Goal: Answer question/provide support

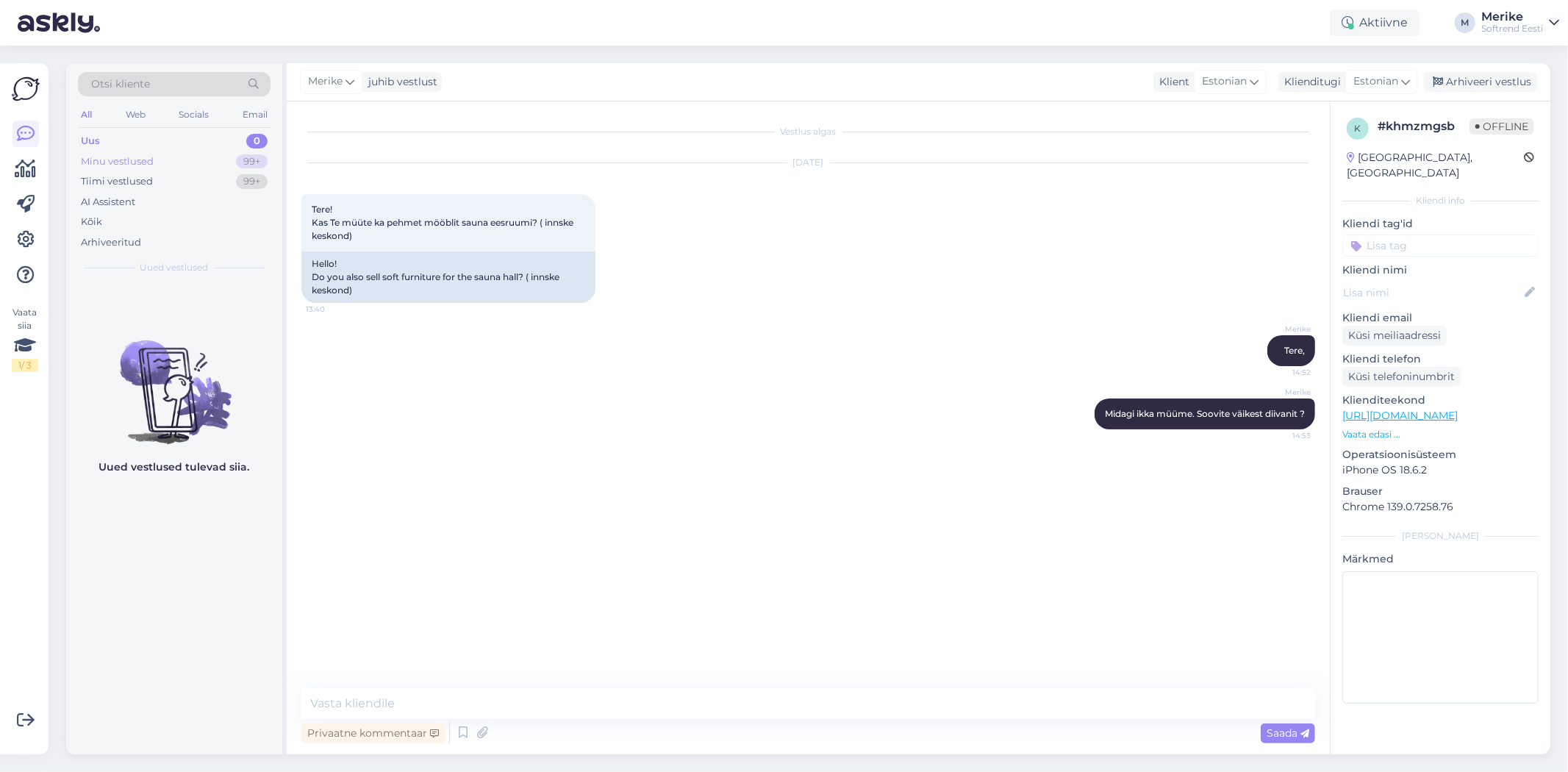
click at [100, 159] on div "Minu vestlused" at bounding box center [117, 162] width 73 height 15
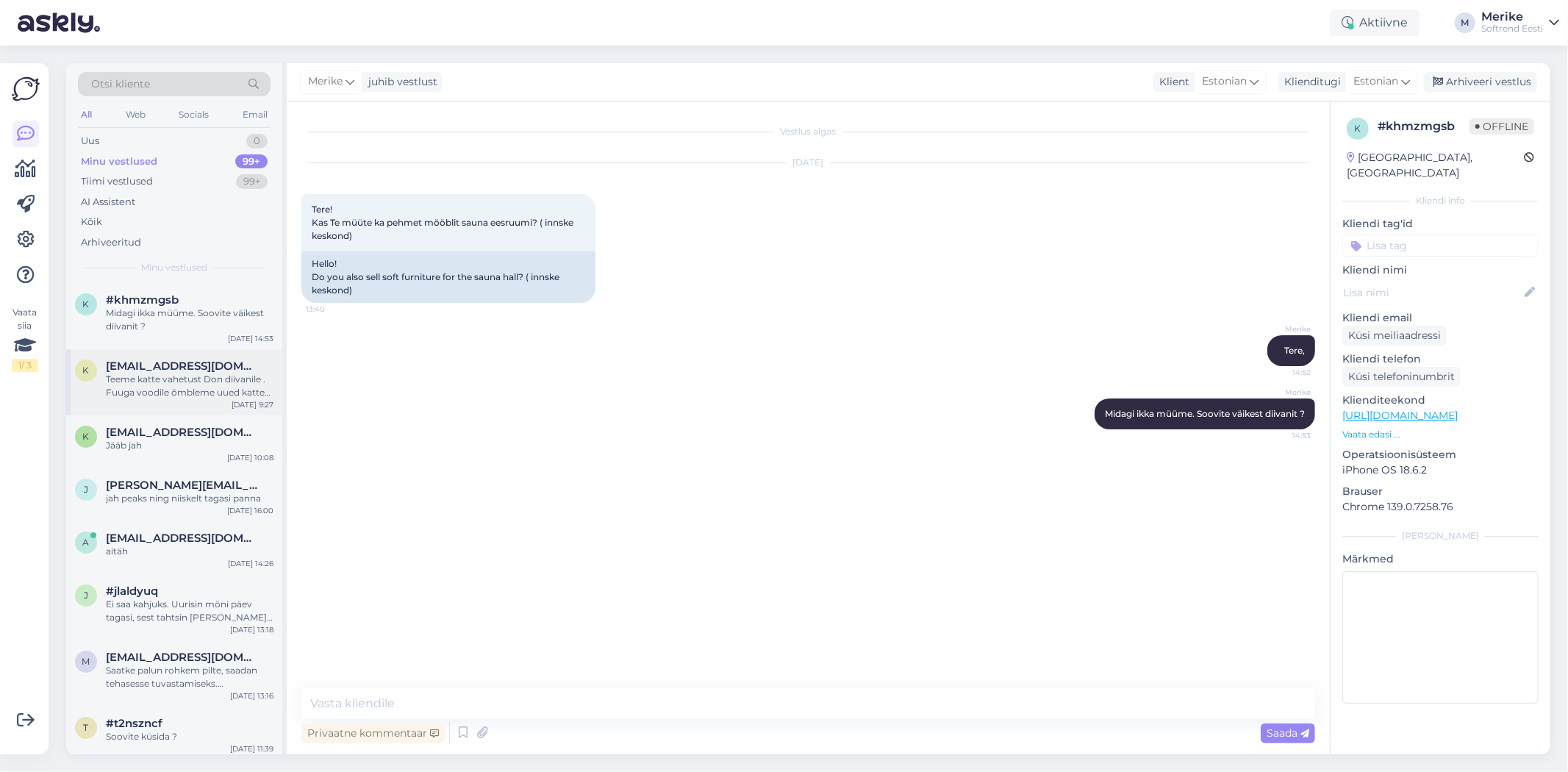
click at [160, 380] on div "Teeme katte vahetust Don diivanile . Fuuga voodile õmbleme uued katted. Peaksit…" at bounding box center [189, 386] width 167 height 26
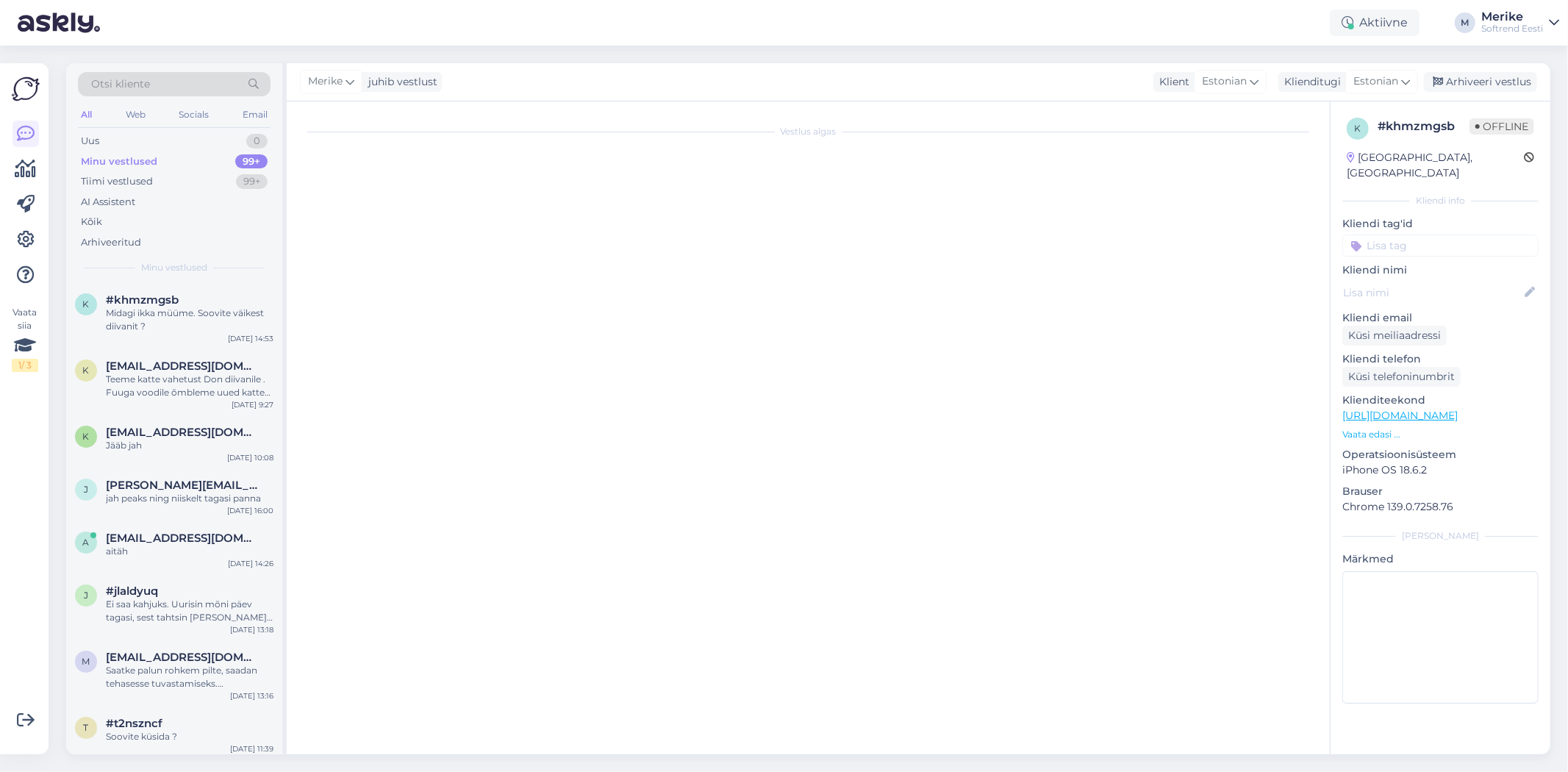
scroll to position [22, 0]
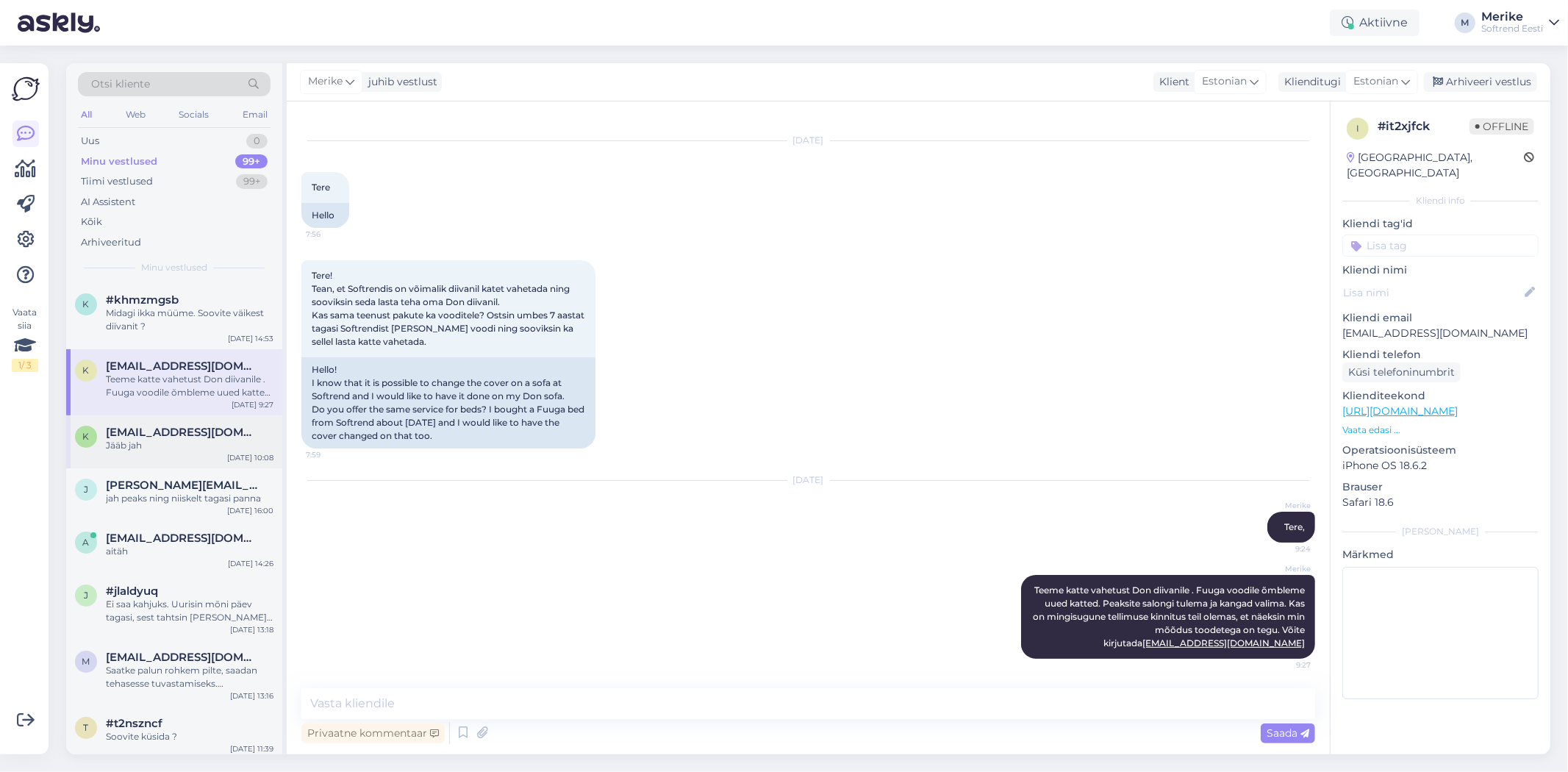
click at [144, 439] on div "Jääb jah" at bounding box center [189, 446] width 167 height 13
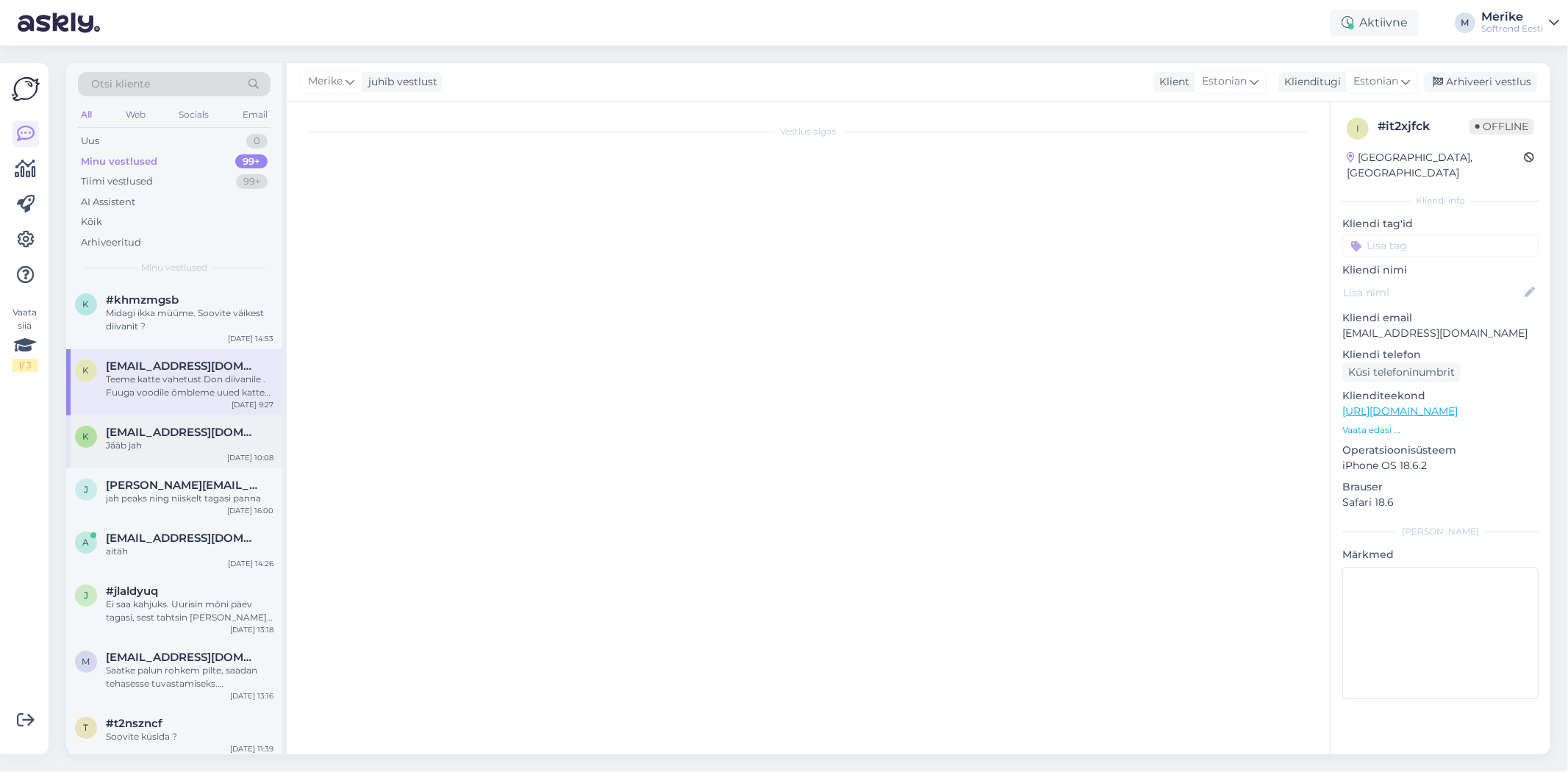
scroll to position [0, 0]
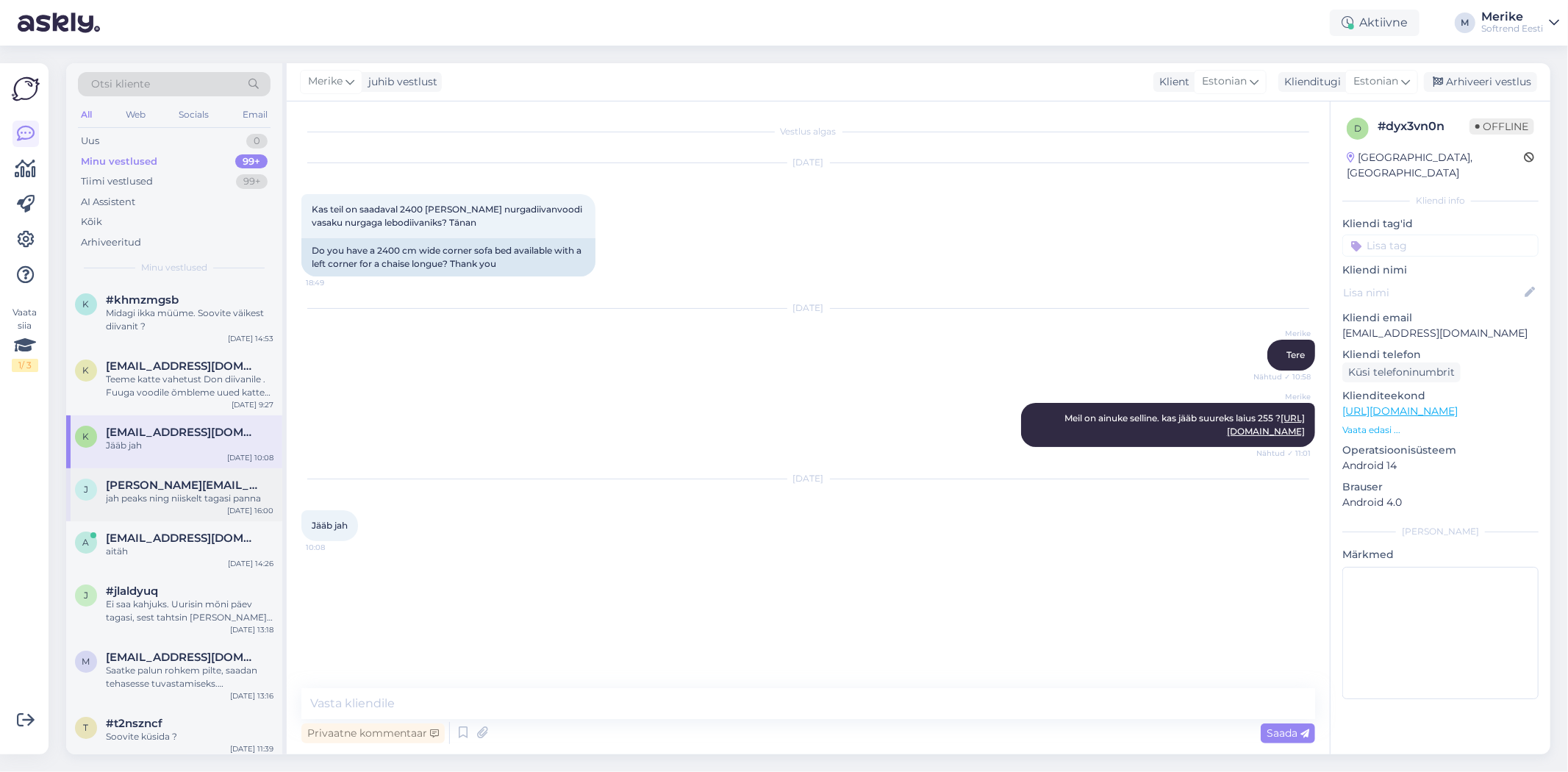
click at [140, 495] on div "jah peaks ning niiskelt tagasi panna" at bounding box center [189, 499] width 167 height 13
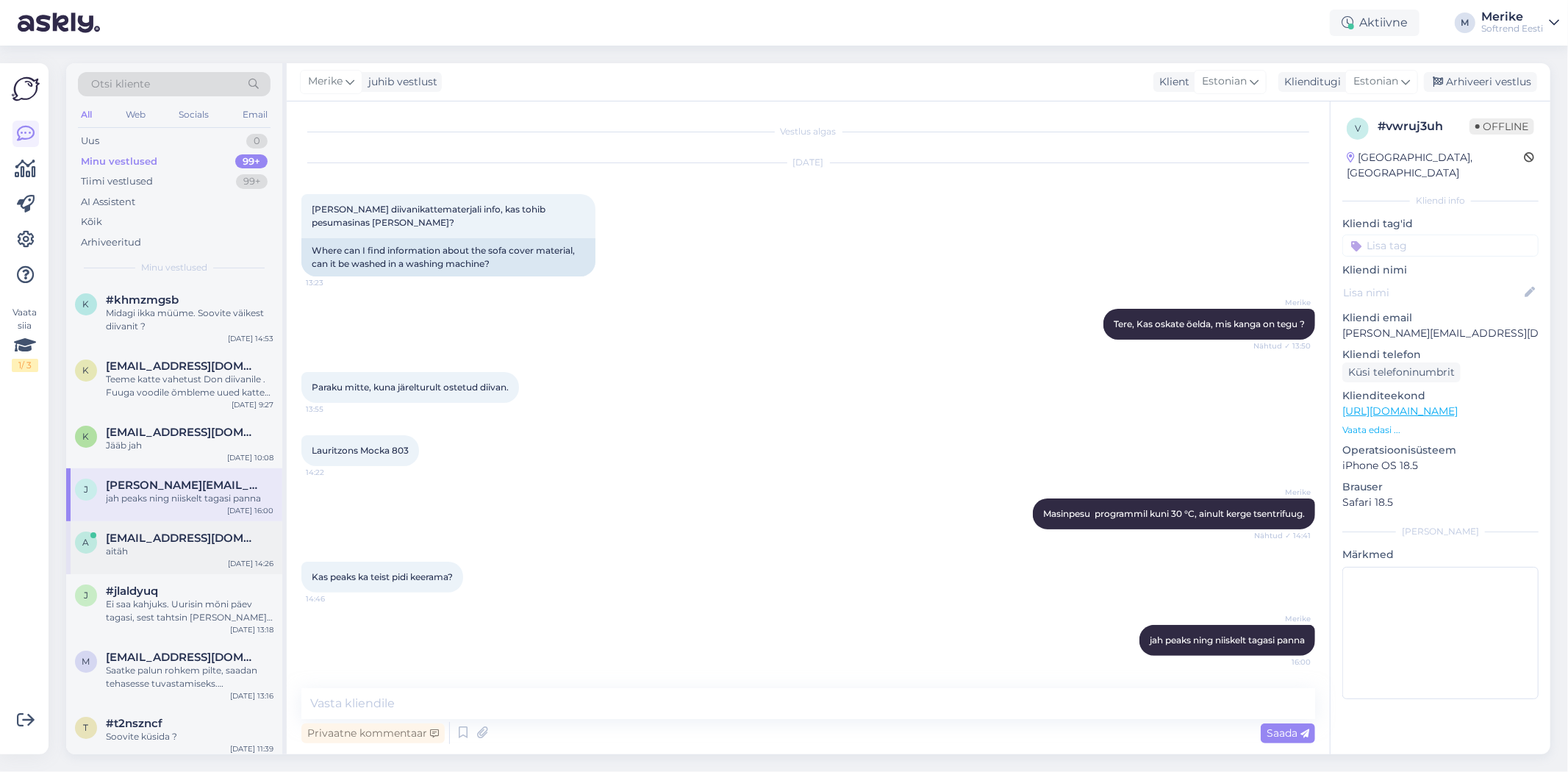
click at [152, 550] on div "aitäh" at bounding box center [189, 552] width 167 height 13
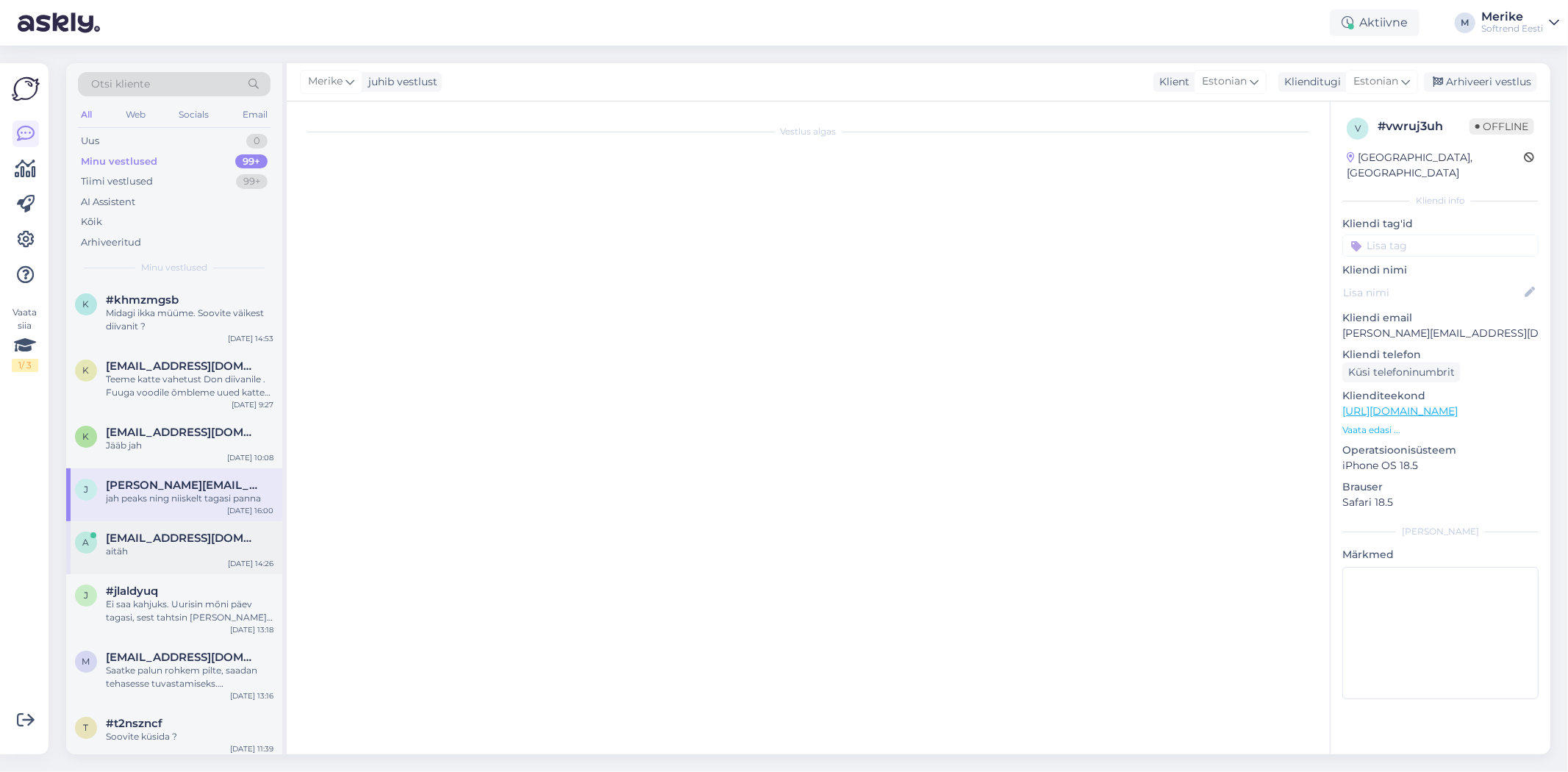
scroll to position [329, 0]
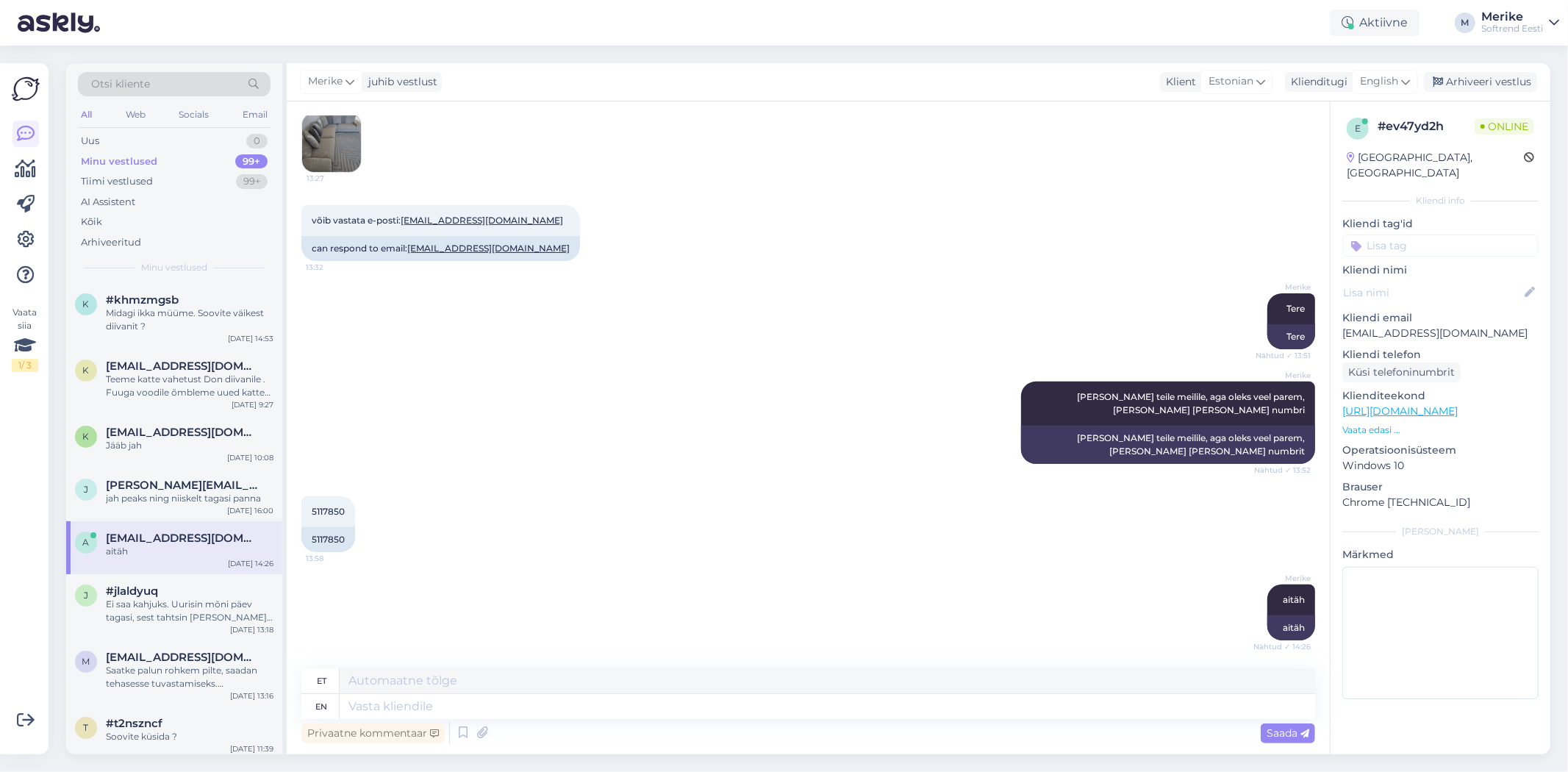
click at [177, 535] on span "[EMAIL_ADDRESS][DOMAIN_NAME]" at bounding box center [182, 539] width 153 height 13
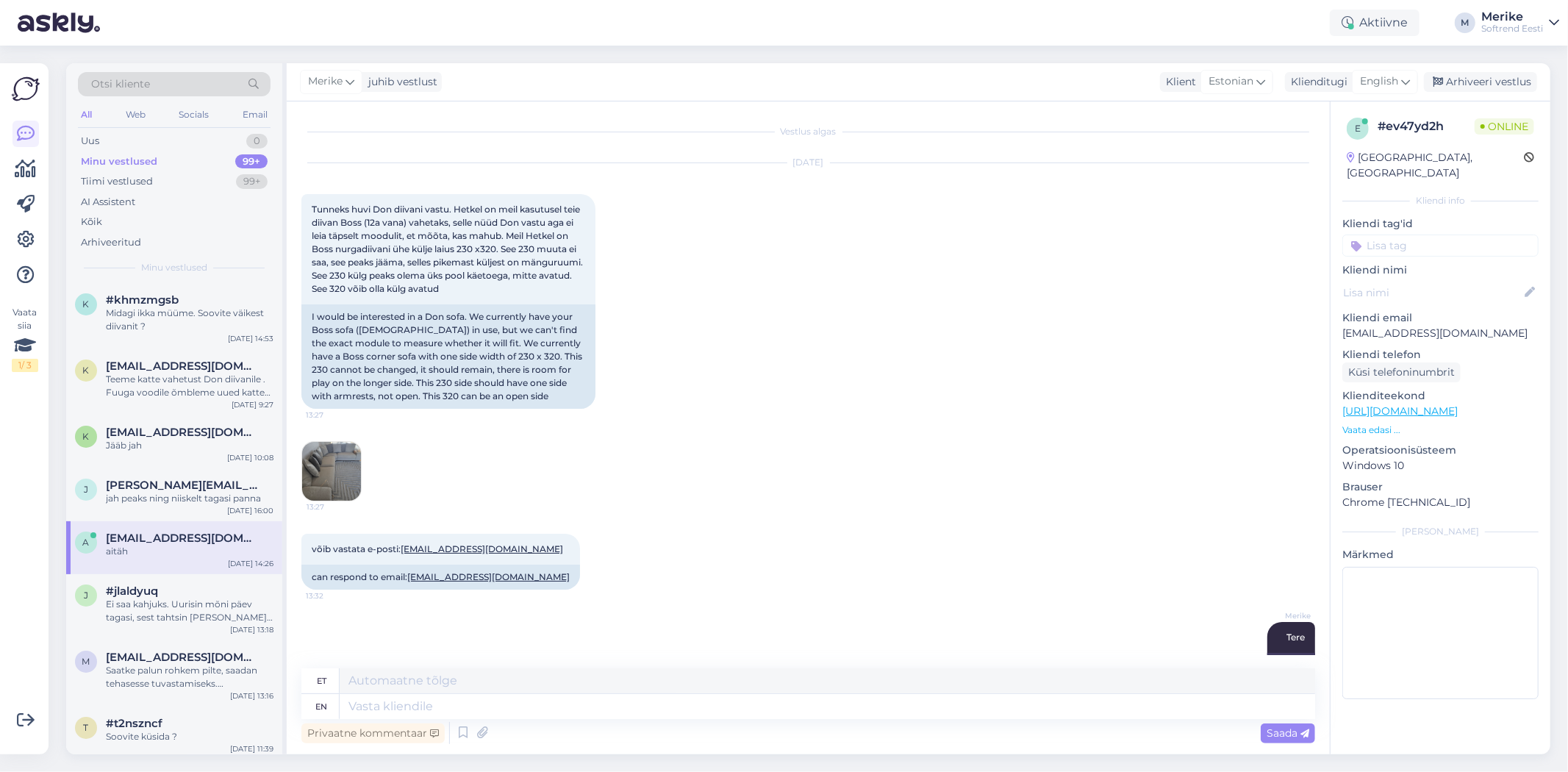
click at [341, 464] on img at bounding box center [331, 472] width 59 height 59
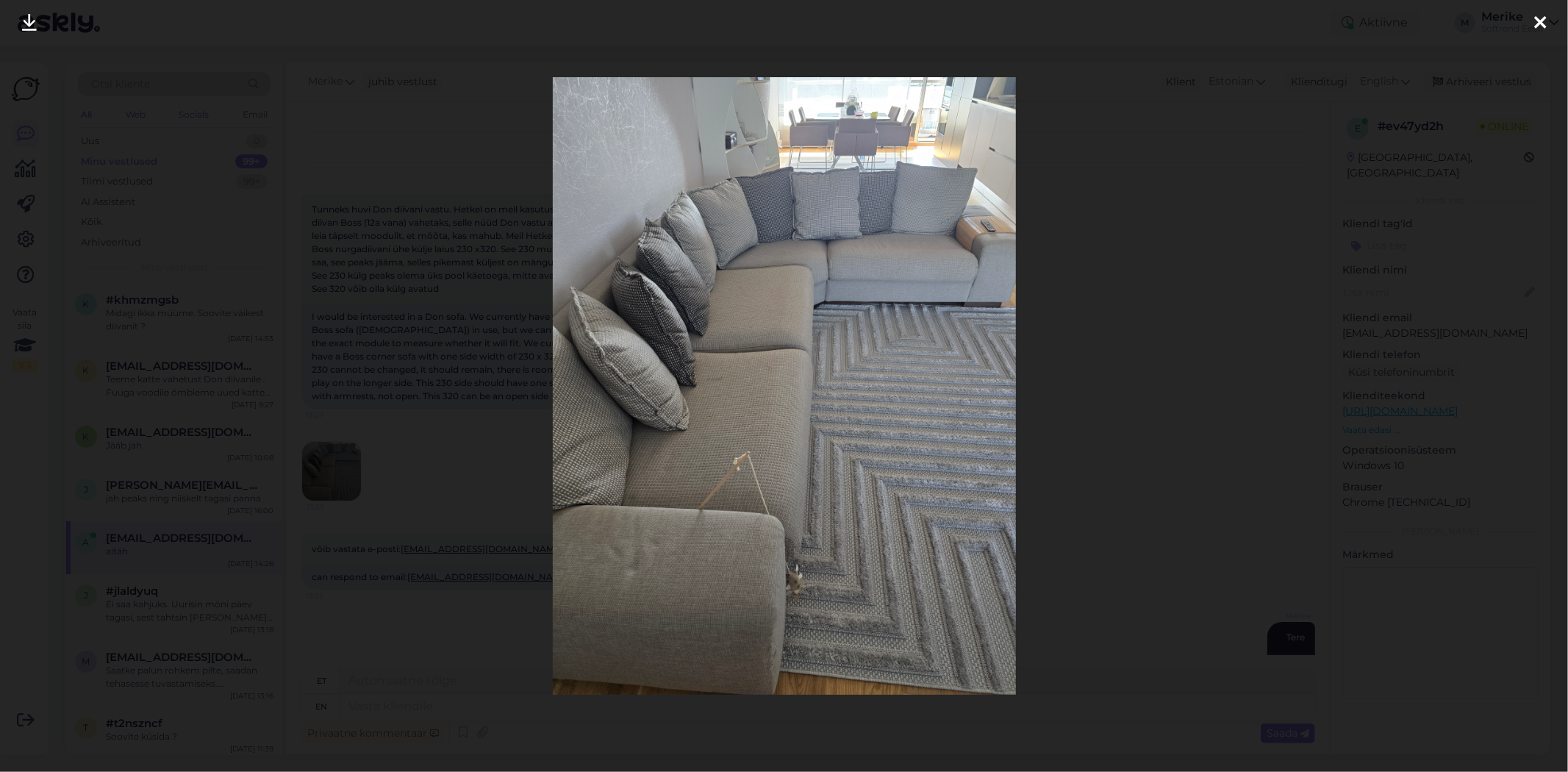
click at [691, 450] on img at bounding box center [785, 386] width 463 height 618
click at [1132, 593] on div at bounding box center [784, 386] width 1568 height 772
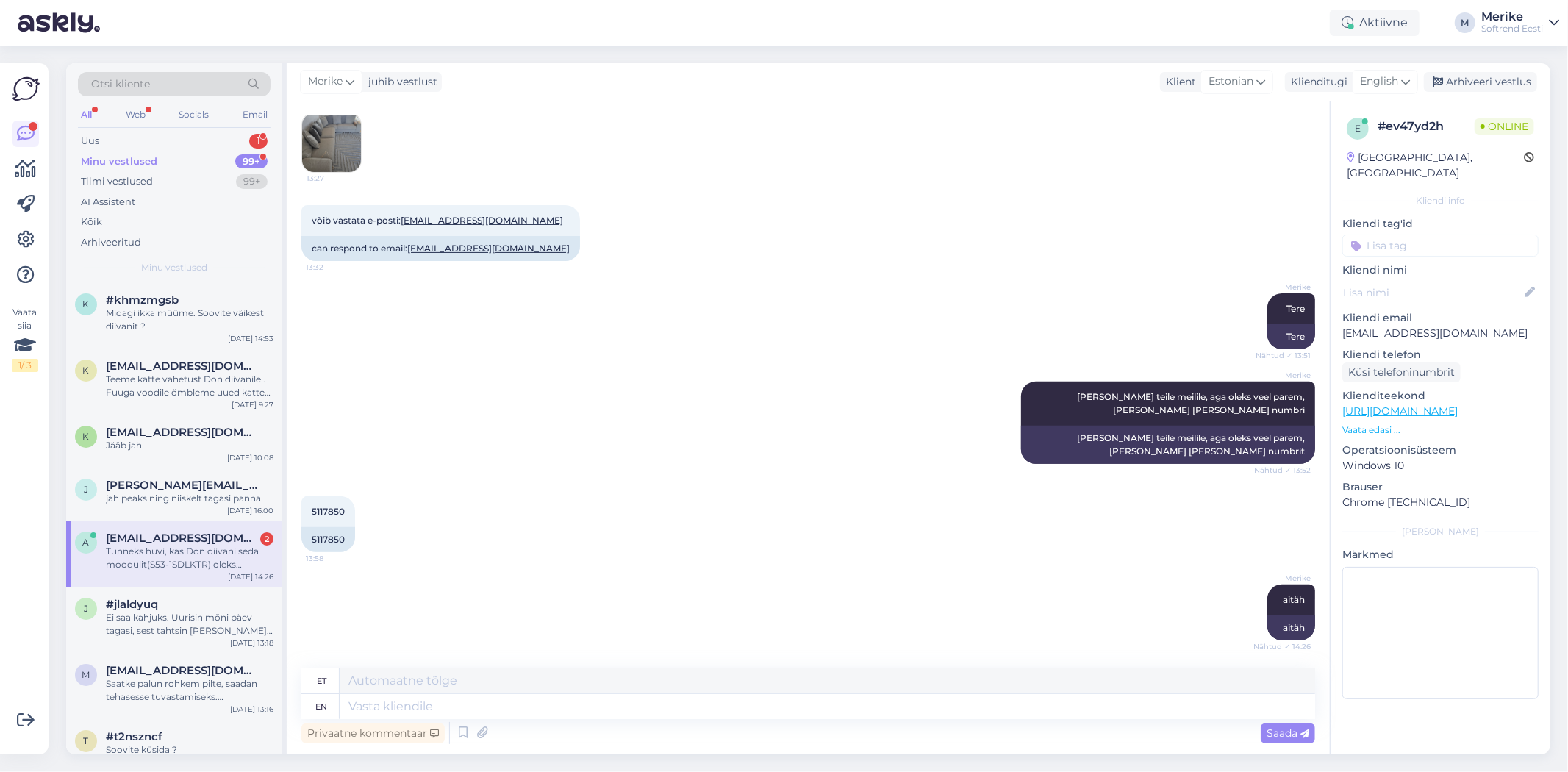
scroll to position [656, 0]
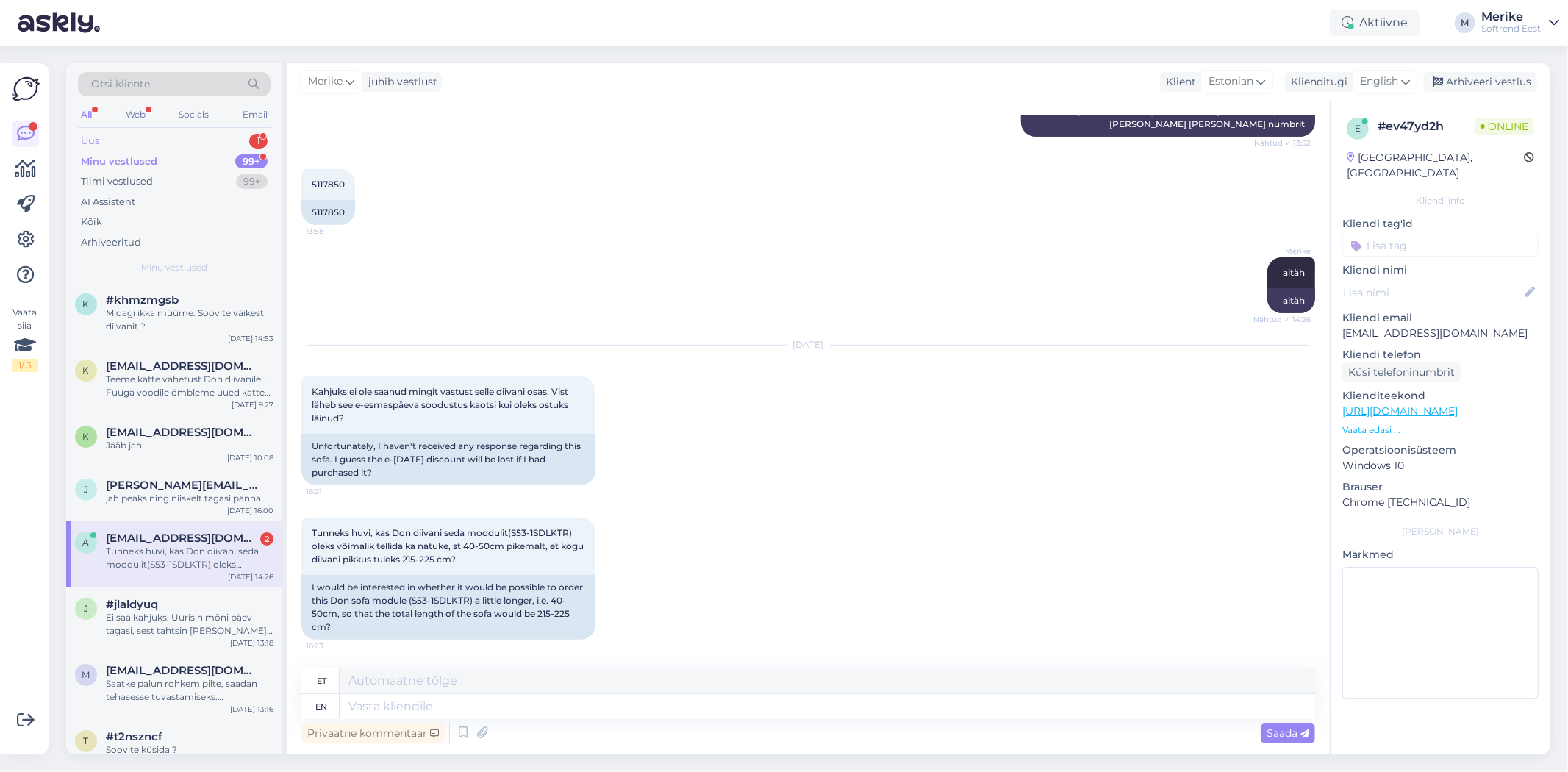
click at [100, 131] on div "Uus 1" at bounding box center [175, 140] width 193 height 20
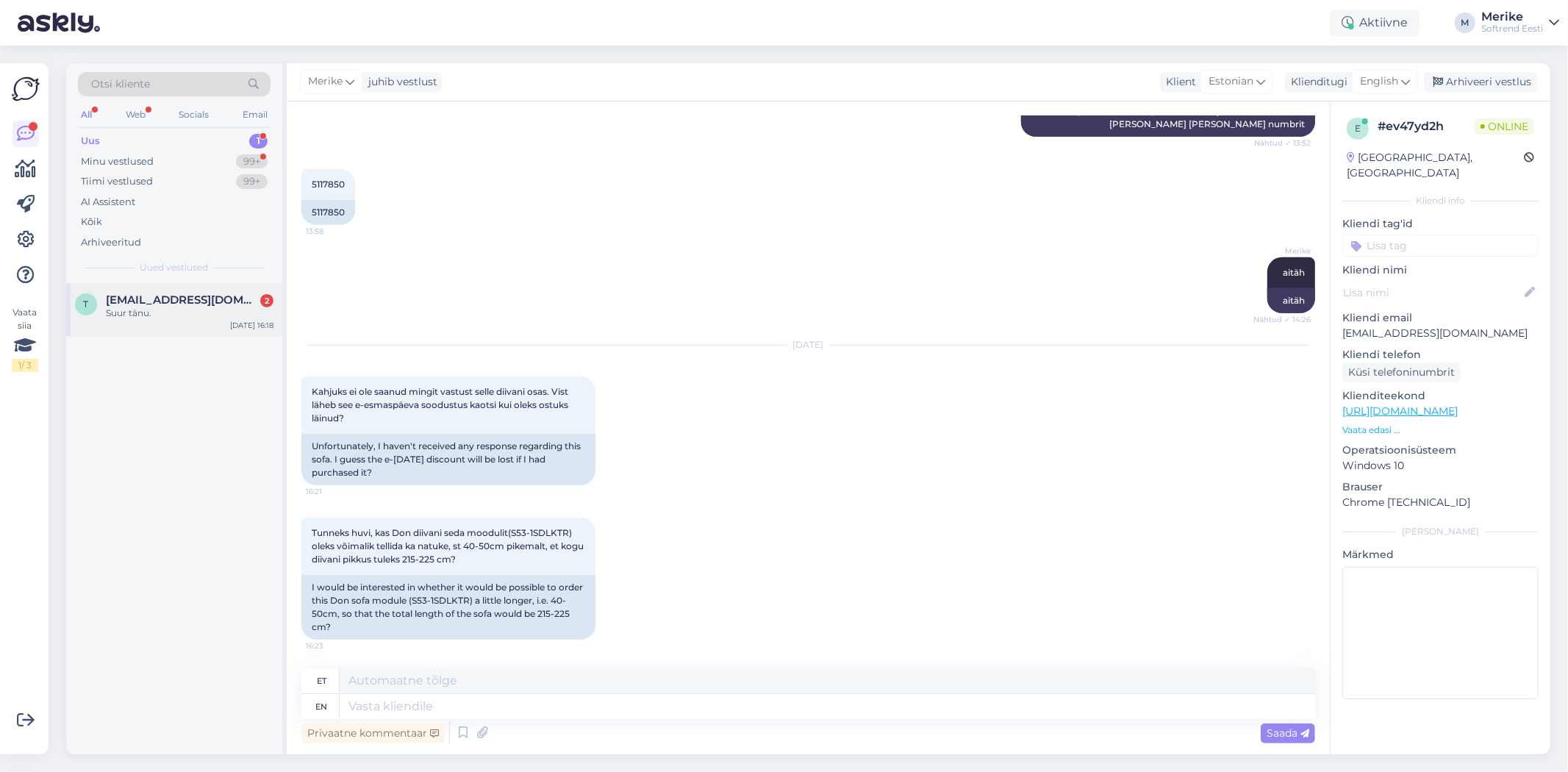
click at [163, 295] on span "[EMAIL_ADDRESS][DOMAIN_NAME]" at bounding box center [182, 300] width 153 height 13
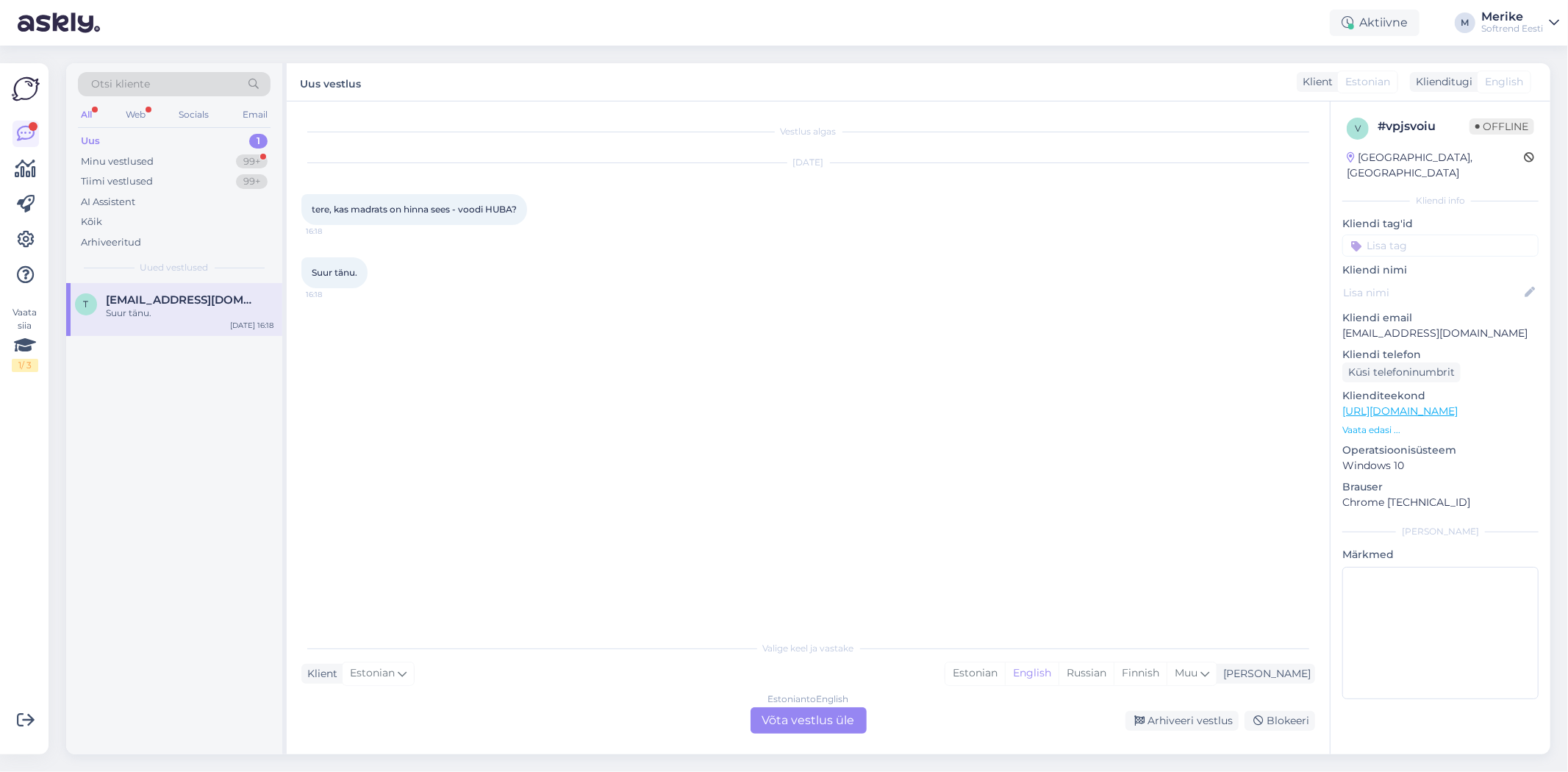
scroll to position [0, 0]
click at [808, 719] on div "Estonian to English Võta vestlus üle" at bounding box center [808, 721] width 116 height 26
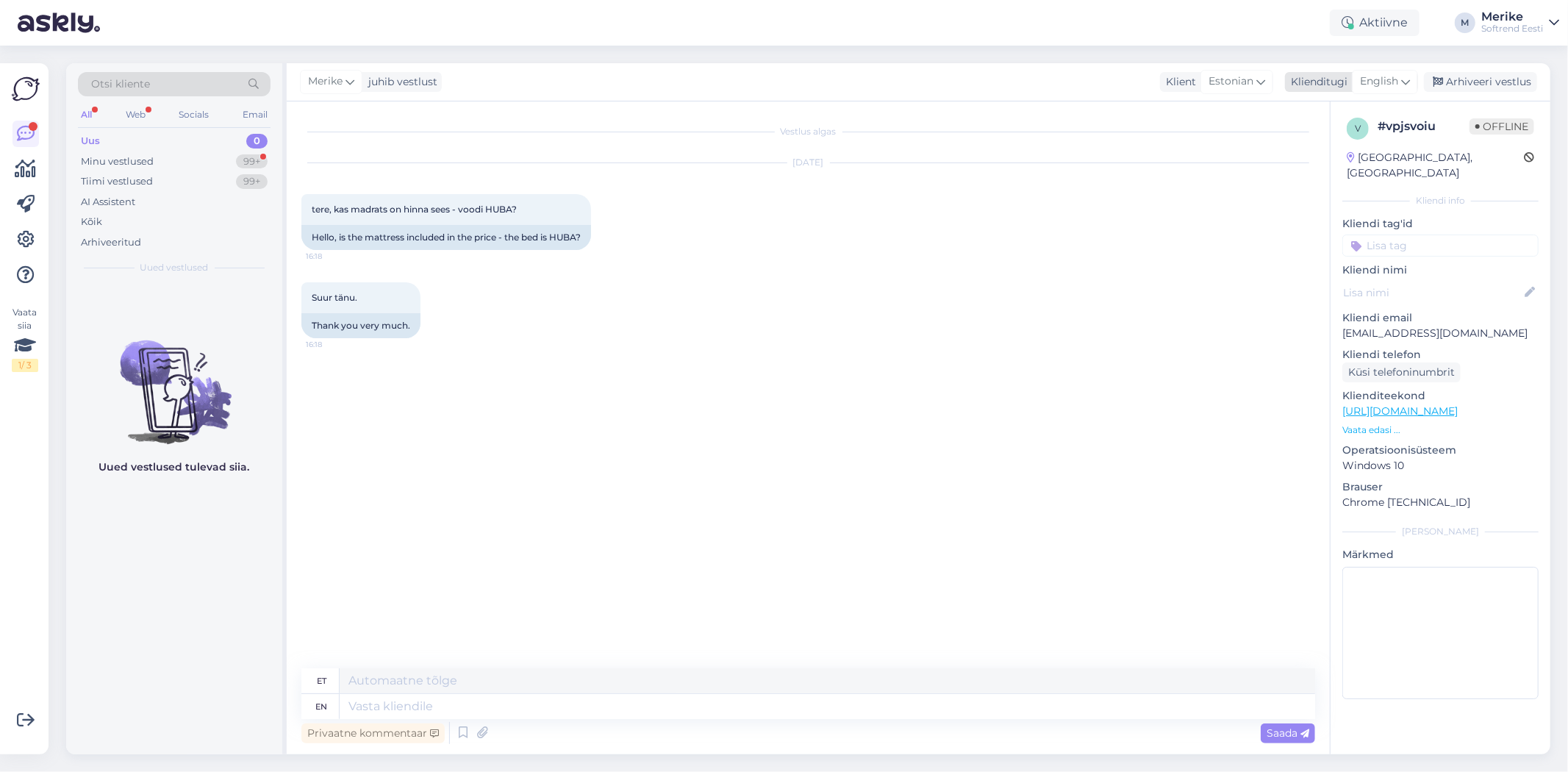
click at [1411, 76] on div "English" at bounding box center [1384, 82] width 66 height 24
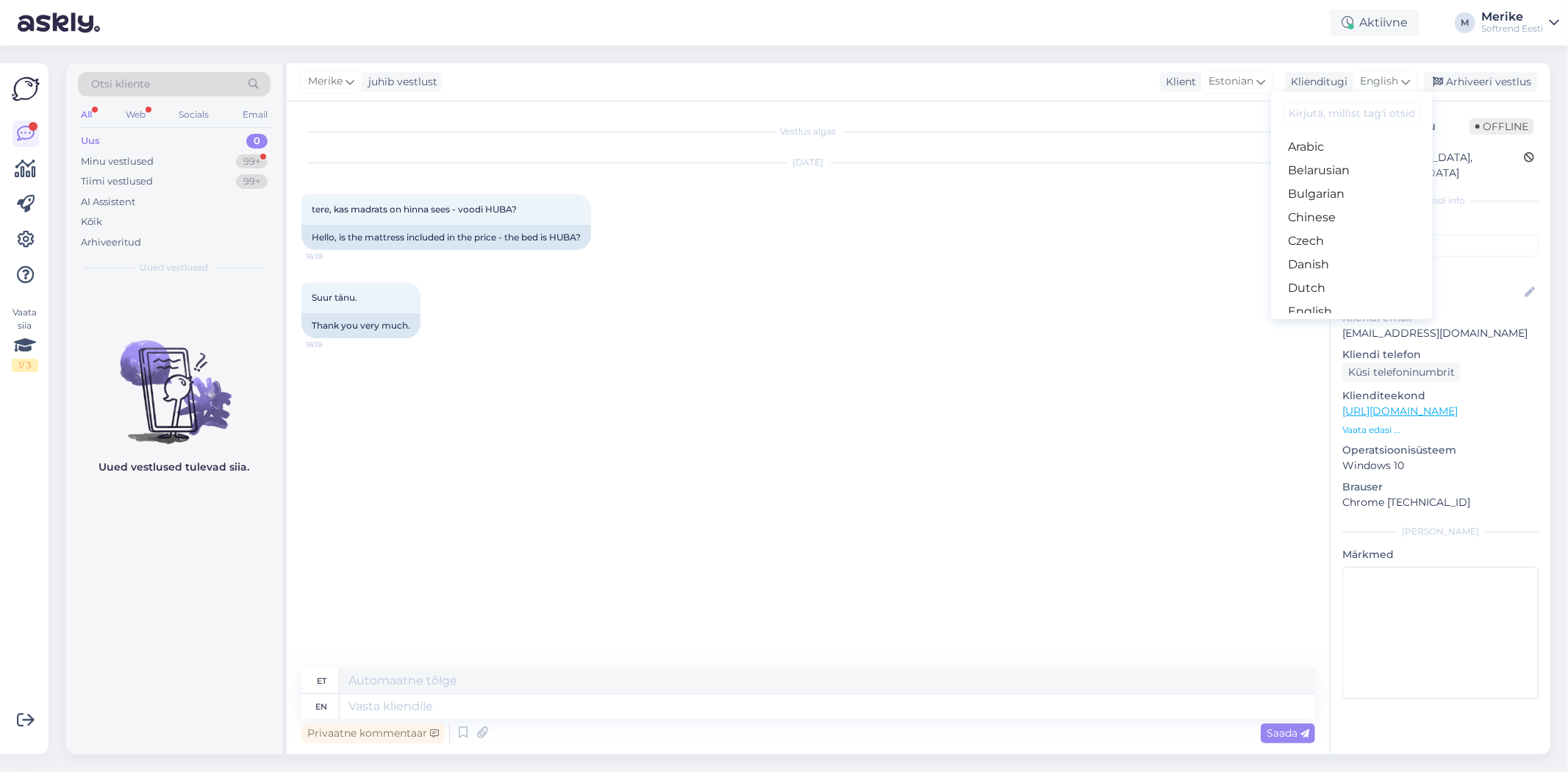
click at [1312, 324] on link "Estonian" at bounding box center [1352, 335] width 162 height 24
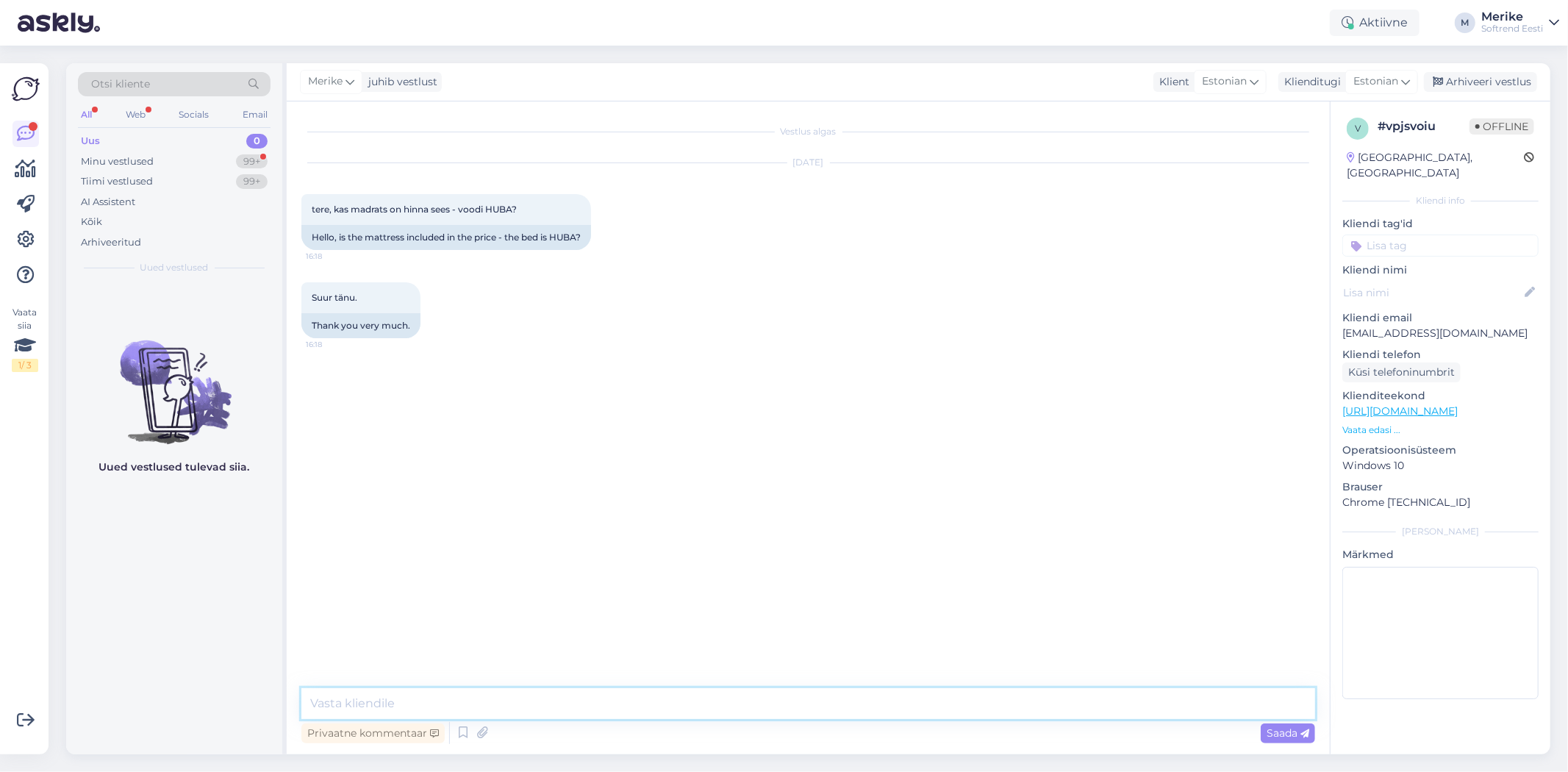
click at [321, 708] on textarea at bounding box center [808, 704] width 1014 height 31
click at [422, 703] on textarea "Tere. Madratsei [PERSON_NAME] sees" at bounding box center [808, 704] width 1014 height 31
click at [517, 707] on textarea "Tere. Madrats [PERSON_NAME] sees" at bounding box center [808, 704] width 1014 height 31
type textarea "Tere. Madrats [PERSON_NAME] sees."
click at [1273, 730] on span "Saada" at bounding box center [1288, 733] width 42 height 13
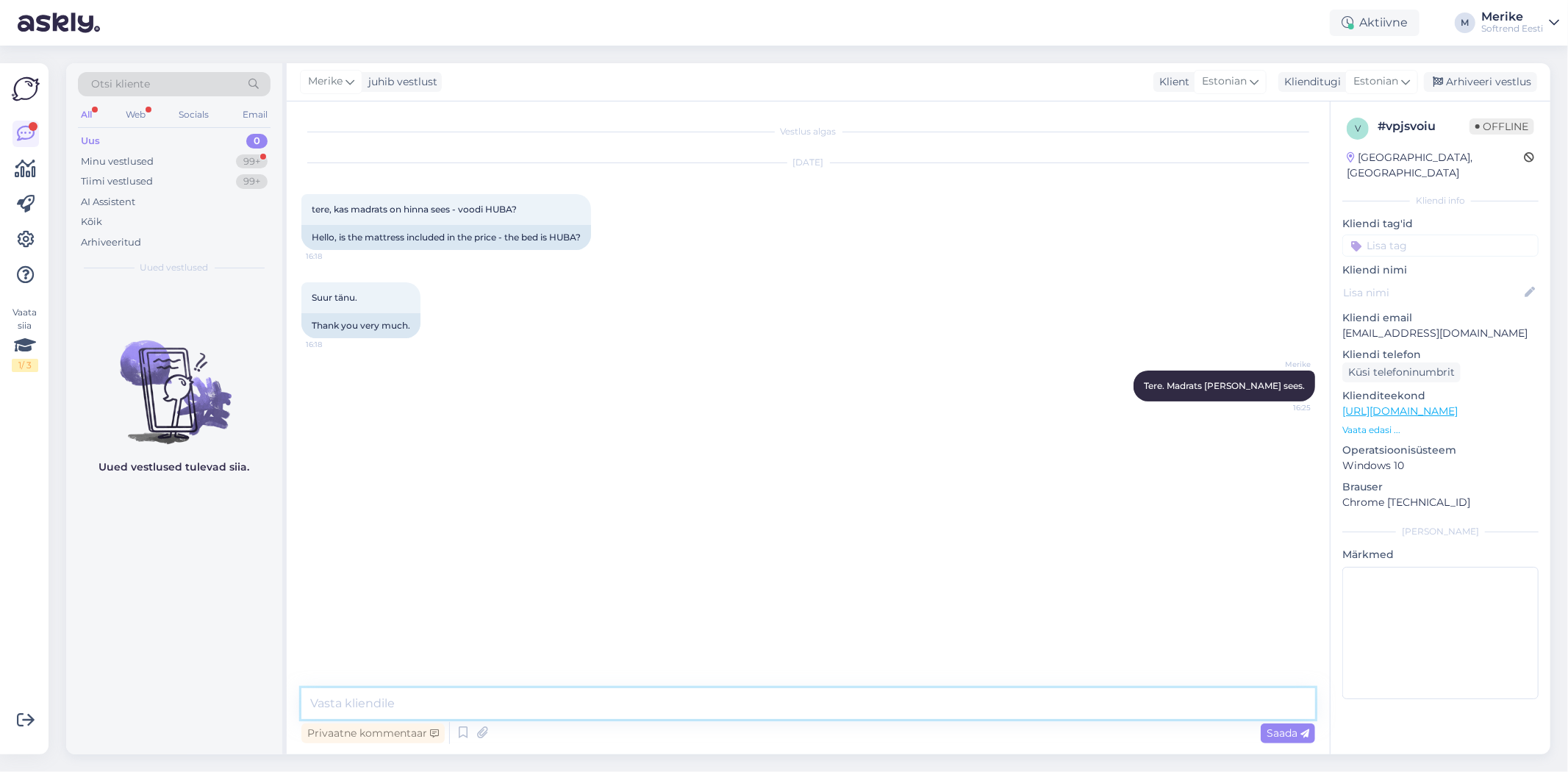
click at [371, 689] on textarea at bounding box center [808, 704] width 1014 height 31
type textarea "N"
type textarea "Madratseid saab valida salongised."
click at [1292, 738] on span "Saada" at bounding box center [1288, 733] width 42 height 13
click at [1296, 732] on span "Saada" at bounding box center [1288, 733] width 42 height 13
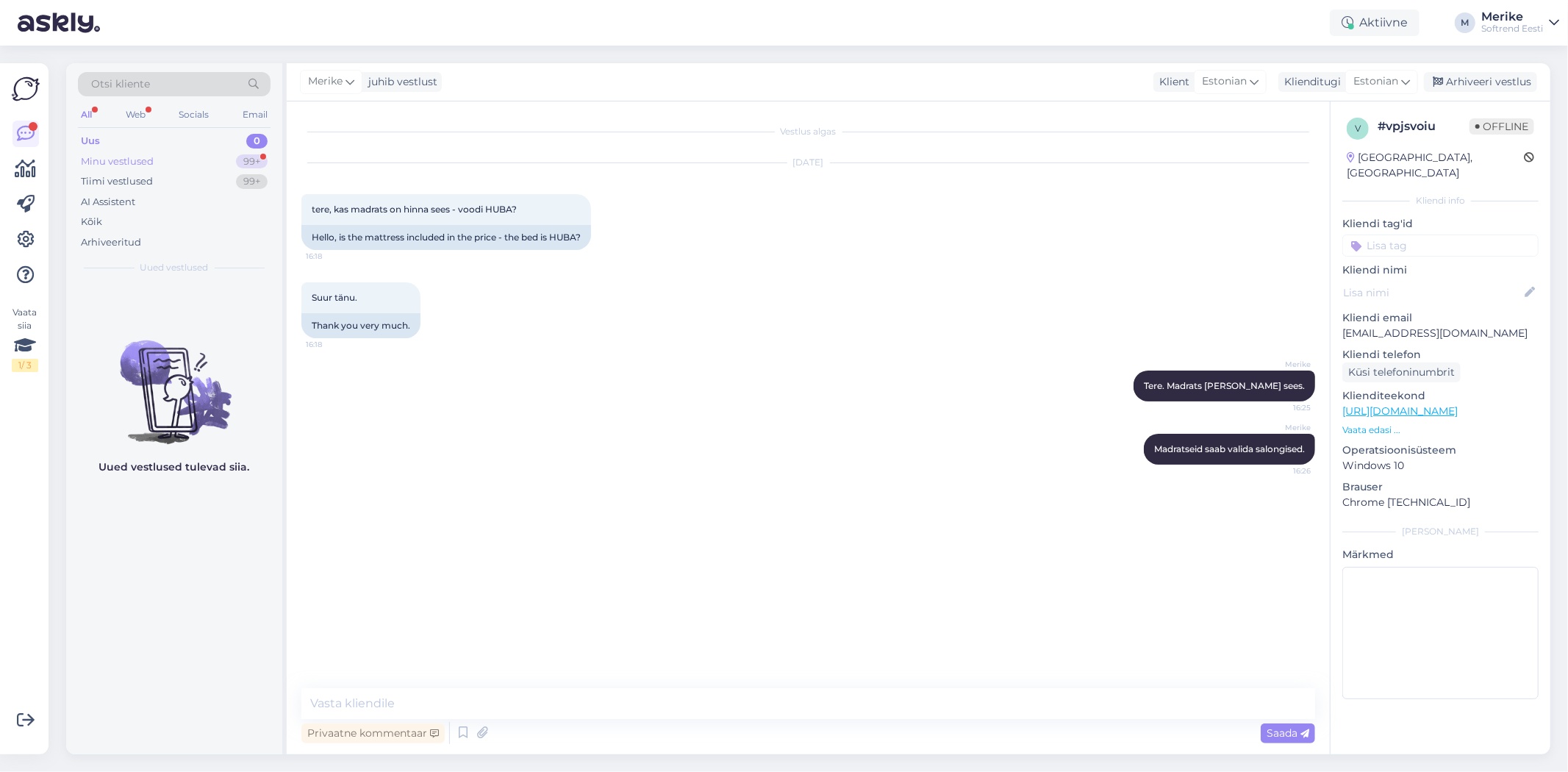
click at [95, 158] on div "Minu vestlused" at bounding box center [117, 162] width 73 height 15
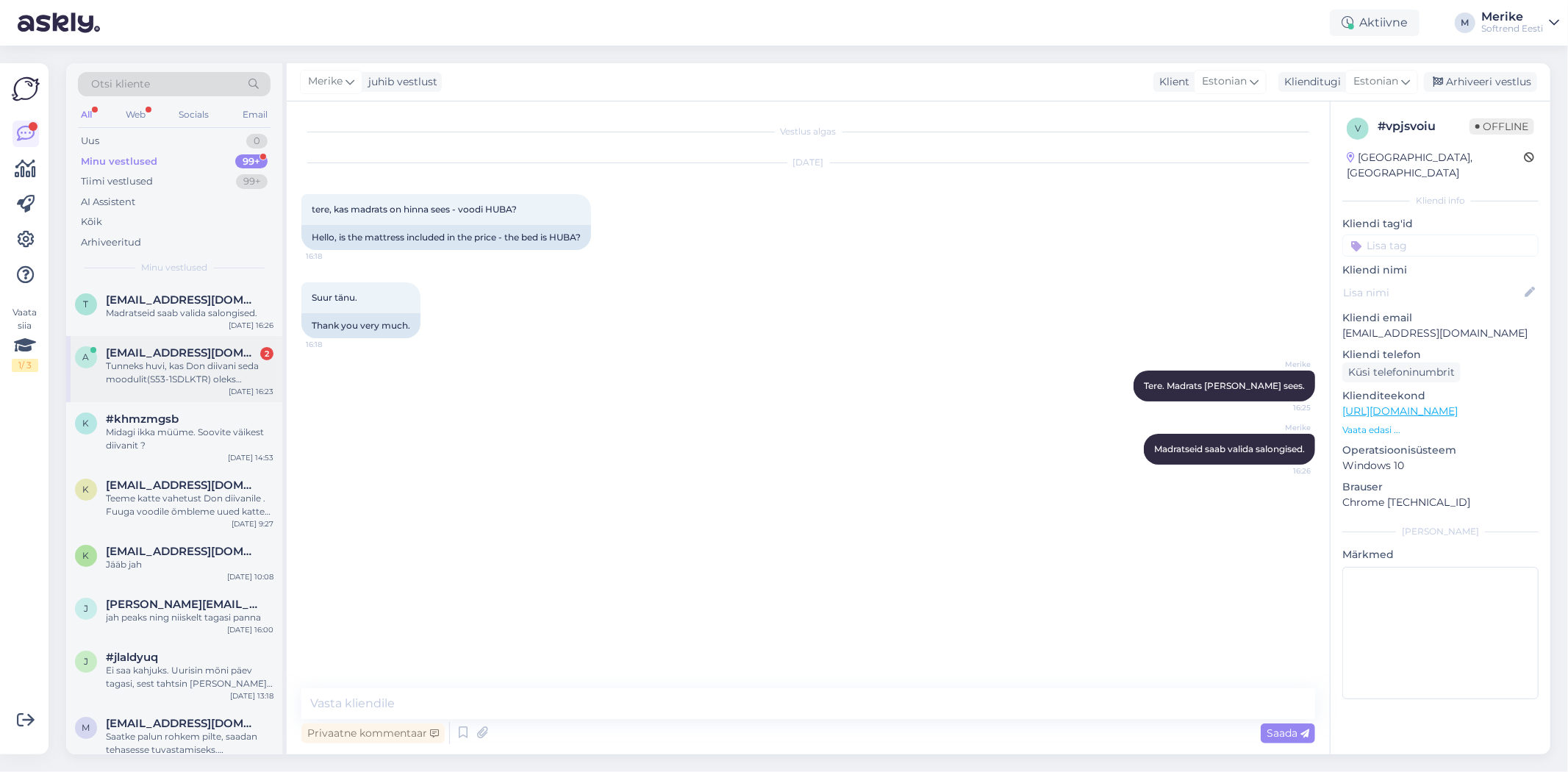
click at [180, 350] on span "[EMAIL_ADDRESS][DOMAIN_NAME]" at bounding box center [182, 353] width 153 height 13
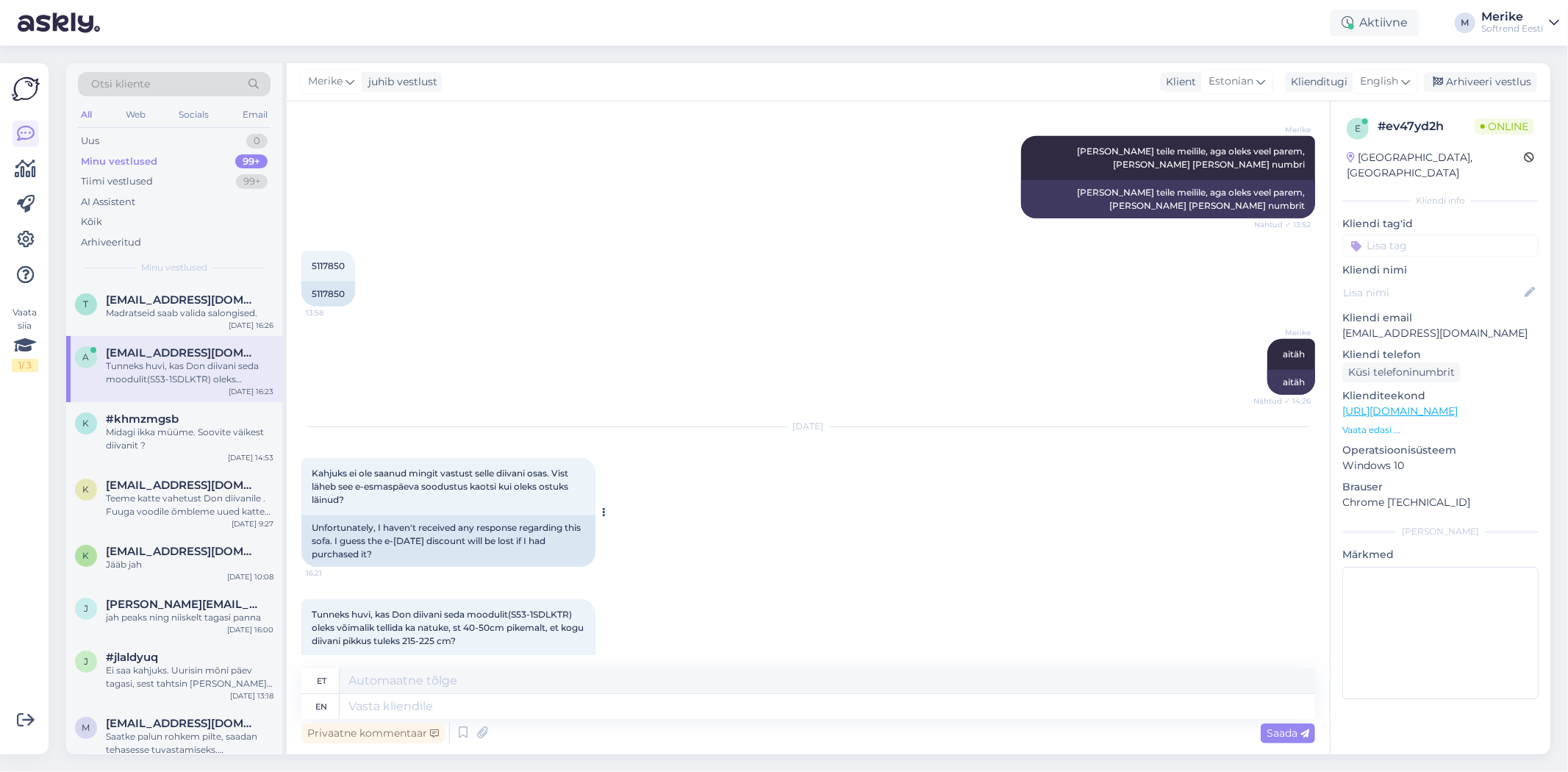
scroll to position [656, 0]
